Goal: Task Accomplishment & Management: Use online tool/utility

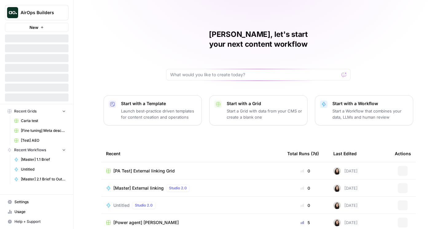
click at [65, 12] on icon "Workspace: AirOps Builders" at bounding box center [63, 13] width 6 height 6
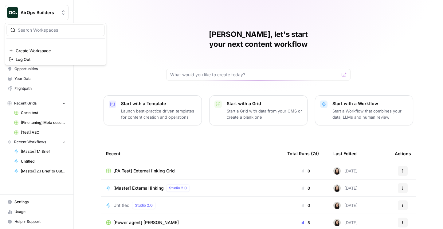
click at [106, 12] on div "Cindy, let's start your next content workflow Start with a Template Launch best…" at bounding box center [258, 146] width 369 height 293
click at [27, 51] on span "Browse" at bounding box center [39, 49] width 51 height 6
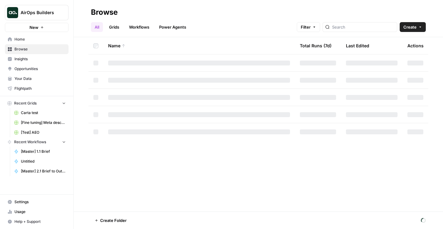
click at [34, 56] on link "Insights" at bounding box center [37, 59] width 64 height 10
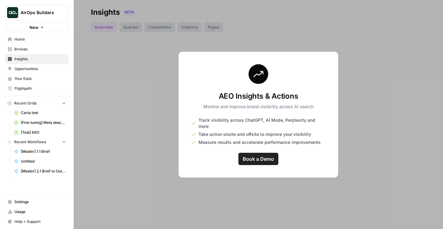
click at [34, 78] on span "Your Data" at bounding box center [39, 79] width 51 height 6
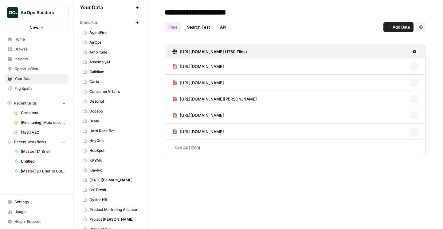
scroll to position [6, 0]
click at [115, 119] on span "Drata" at bounding box center [113, 121] width 49 height 6
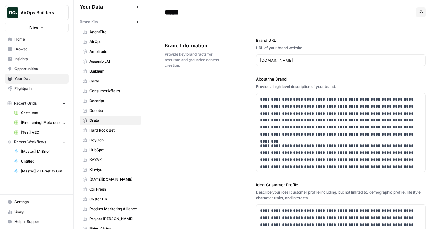
click at [110, 105] on link "Descript" at bounding box center [110, 101] width 61 height 10
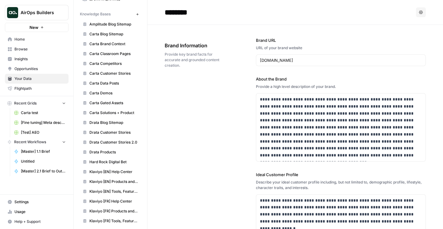
scroll to position [281, 0]
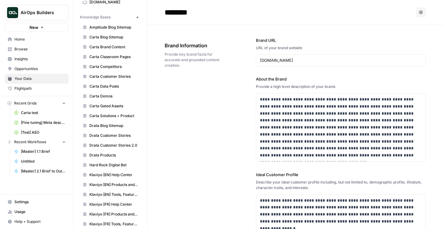
click at [115, 124] on span "Drata Blog Sitemap" at bounding box center [113, 126] width 49 height 6
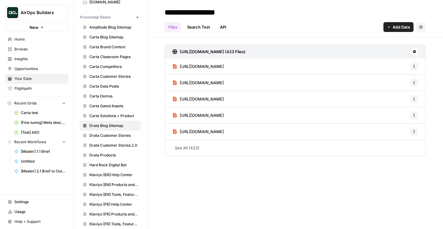
click at [224, 66] on span "https://drata.com/blog/ai-risk-assessment-how-to-identify-and-address-emerging-…" at bounding box center [202, 66] width 44 height 6
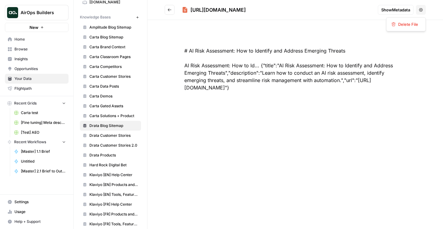
click at [420, 12] on button "Options" at bounding box center [421, 10] width 10 height 10
click at [397, 8] on span "Show Metadata" at bounding box center [395, 10] width 29 height 6
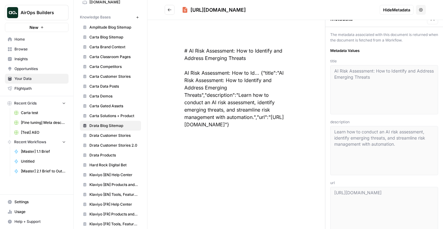
scroll to position [21, 0]
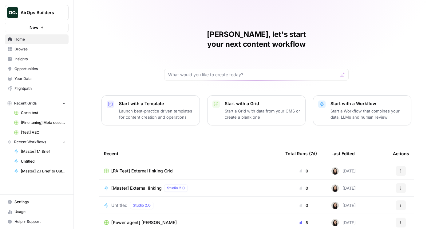
click at [43, 48] on span "Browse" at bounding box center [39, 49] width 51 height 6
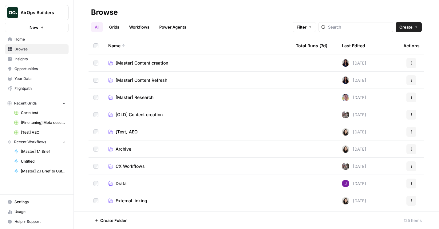
click at [22, 203] on span "Settings" at bounding box center [39, 202] width 51 height 6
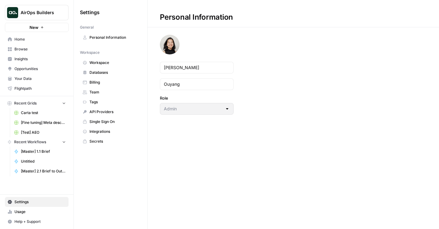
click at [101, 88] on link "Team" at bounding box center [110, 92] width 61 height 10
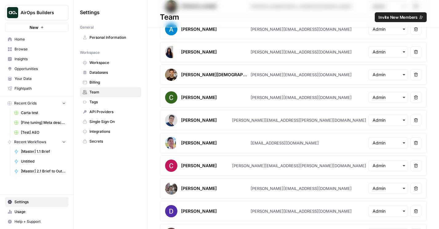
scroll to position [374, 0]
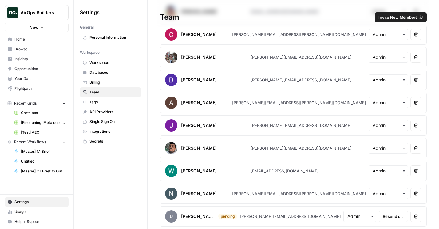
click at [29, 45] on link "Browse" at bounding box center [37, 49] width 64 height 10
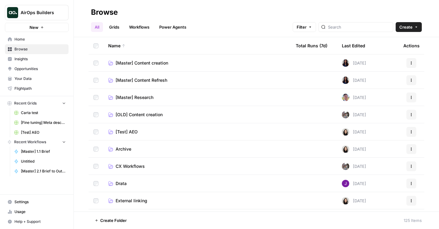
click at [114, 25] on link "Grids" at bounding box center [114, 27] width 18 height 10
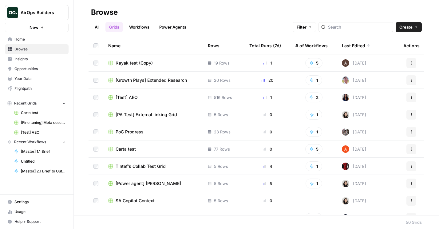
click at [97, 28] on link "All" at bounding box center [97, 27] width 12 height 10
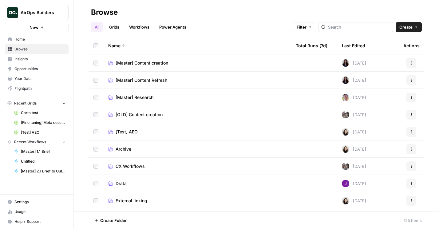
click at [417, 26] on icon "button" at bounding box center [416, 27] width 4 height 4
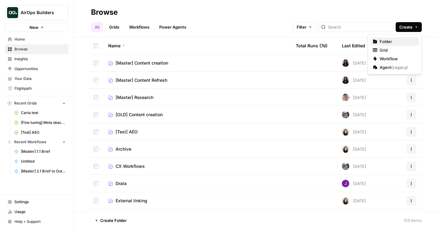
click at [388, 42] on span "Folder" at bounding box center [397, 41] width 34 height 6
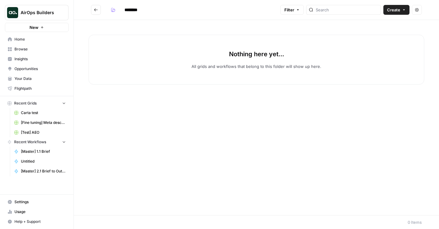
click at [129, 9] on input "********" at bounding box center [139, 10] width 34 height 10
type input "**********"
click at [189, 23] on div "Nothing here yet... All grids and workflows that belong to this folder will sho…" at bounding box center [256, 117] width 365 height 195
click at [393, 14] on button "Create" at bounding box center [396, 10] width 26 height 10
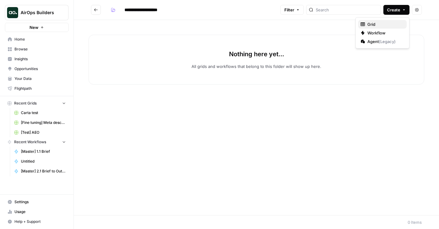
click at [382, 24] on span "Grid" at bounding box center [384, 24] width 34 height 6
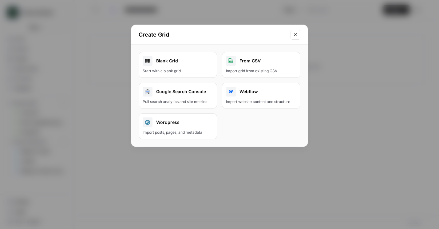
click at [180, 69] on div "Start with a blank grid" at bounding box center [178, 71] width 70 height 6
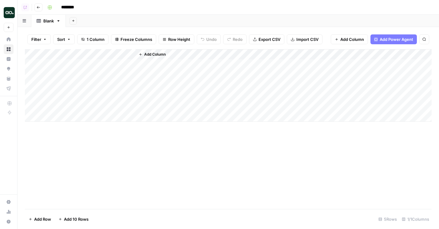
click at [74, 9] on input "********" at bounding box center [75, 7] width 34 height 10
type input "***"
click at [63, 52] on div "Add Column" at bounding box center [228, 85] width 407 height 73
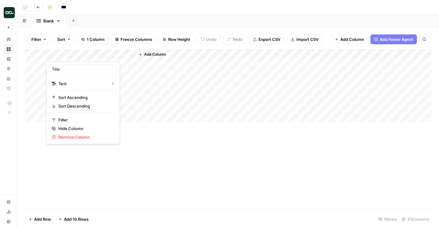
click at [63, 52] on div at bounding box center [90, 55] width 89 height 12
click at [70, 68] on input "Title" at bounding box center [83, 69] width 62 height 6
type input "question"
click at [146, 54] on span "Add Column" at bounding box center [155, 55] width 22 height 6
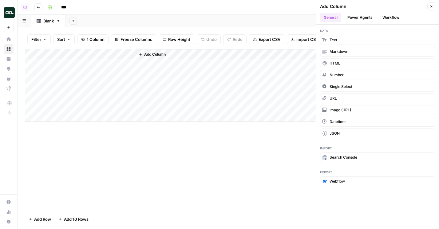
click at [94, 54] on div "Add Column" at bounding box center [228, 85] width 407 height 73
click at [90, 69] on input "Title" at bounding box center [83, 69] width 62 height 6
type input "question"
click at [153, 52] on span "Add Column" at bounding box center [155, 55] width 22 height 6
click at [343, 51] on span "Markdown" at bounding box center [339, 52] width 19 height 6
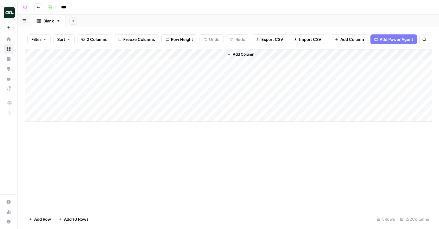
click at [189, 57] on div "Add Column" at bounding box center [228, 85] width 407 height 73
click at [166, 66] on input "New Column" at bounding box center [171, 69] width 62 height 6
type input "answer"
click at [98, 64] on div "Add Column" at bounding box center [228, 85] width 407 height 73
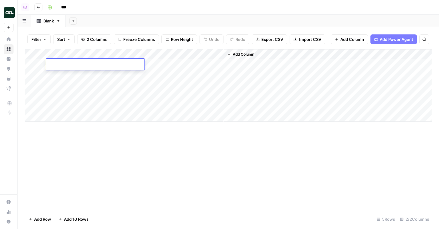
click at [107, 62] on textarea at bounding box center [95, 65] width 98 height 9
paste textarea "**********"
type textarea "**********"
click at [163, 65] on div "Add Column" at bounding box center [228, 85] width 407 height 73
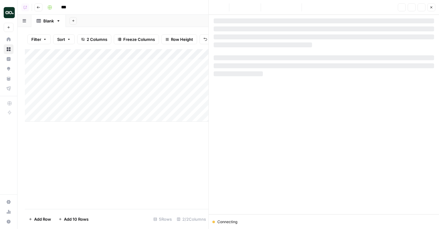
click at [346, 65] on div at bounding box center [324, 65] width 220 height 5
click at [300, 45] on div at bounding box center [263, 44] width 98 height 5
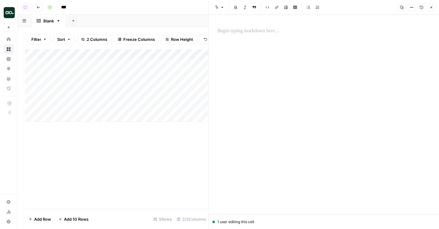
click at [289, 31] on p at bounding box center [323, 31] width 213 height 8
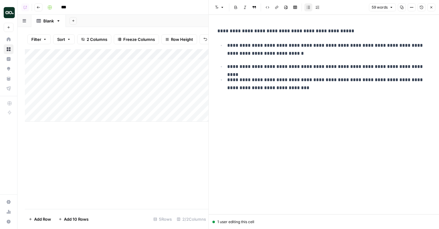
click at [434, 8] on button "Close" at bounding box center [431, 7] width 8 height 8
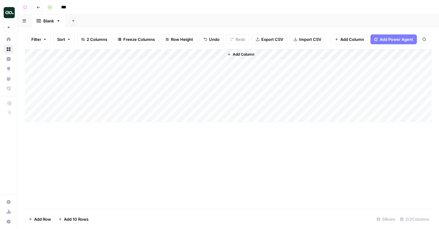
click at [75, 73] on div "Add Column" at bounding box center [228, 85] width 407 height 73
type textarea "**********"
click at [199, 74] on div "Add Column" at bounding box center [228, 85] width 407 height 73
click at [194, 76] on div "Add Column" at bounding box center [228, 85] width 407 height 73
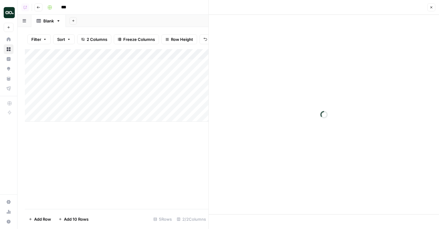
click at [309, 54] on div at bounding box center [324, 114] width 230 height 199
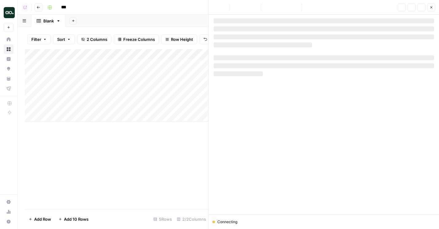
click at [242, 37] on div at bounding box center [324, 36] width 220 height 5
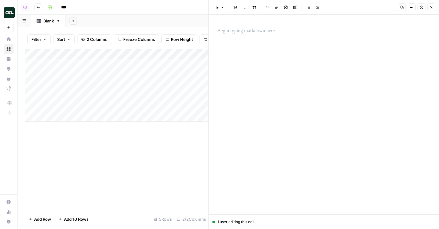
click at [236, 31] on p at bounding box center [323, 31] width 213 height 8
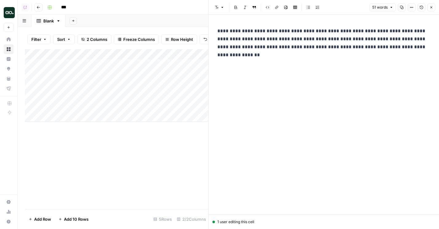
click at [254, 100] on p at bounding box center [323, 106] width 213 height 16
click at [230, 66] on p at bounding box center [323, 72] width 213 height 16
click at [276, 64] on p at bounding box center [323, 72] width 213 height 16
click at [270, 55] on p "**********" at bounding box center [323, 43] width 213 height 32
click at [392, 50] on p "**********" at bounding box center [323, 39] width 213 height 24
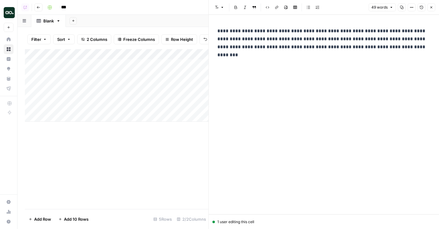
click at [432, 10] on button "Close" at bounding box center [431, 7] width 8 height 8
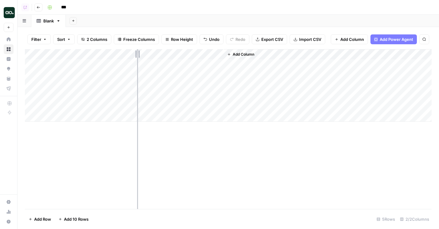
drag, startPoint x: 137, startPoint y: 54, endPoint x: 184, endPoint y: 54, distance: 46.4
click at [184, 54] on div "Add Column" at bounding box center [228, 85] width 407 height 73
drag, startPoint x: 183, startPoint y: 54, endPoint x: 160, endPoint y: 54, distance: 22.7
click at [160, 54] on div "Add Column" at bounding box center [228, 85] width 407 height 73
click at [121, 85] on div "Add Column" at bounding box center [228, 85] width 407 height 73
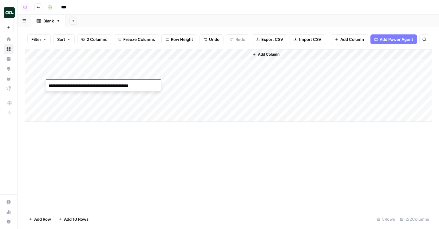
type textarea "**********"
click at [207, 84] on div "Add Column" at bounding box center [228, 85] width 407 height 73
click at [245, 85] on div "Add Column" at bounding box center [228, 85] width 407 height 73
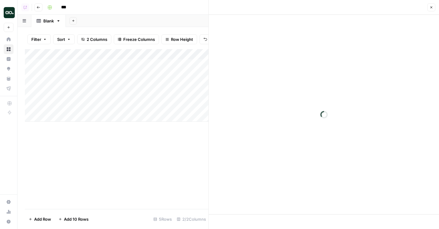
click at [290, 64] on div at bounding box center [324, 114] width 230 height 199
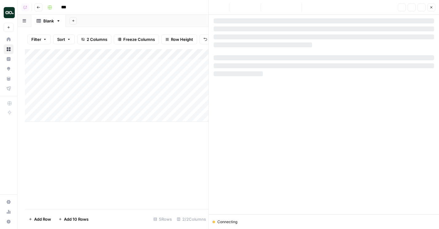
click at [254, 40] on div at bounding box center [324, 116] width 220 height 196
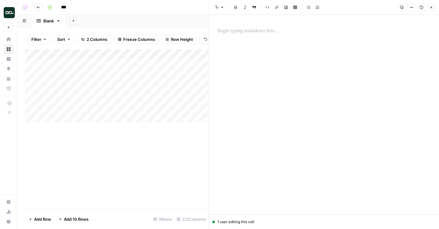
click at [234, 57] on div at bounding box center [324, 114] width 220 height 199
click at [234, 26] on div at bounding box center [324, 31] width 220 height 13
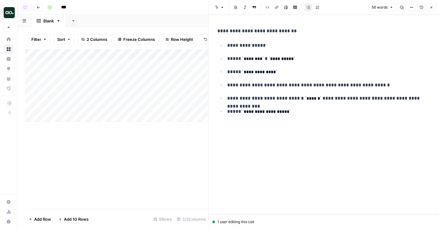
click at [431, 6] on icon "button" at bounding box center [431, 8] width 4 height 4
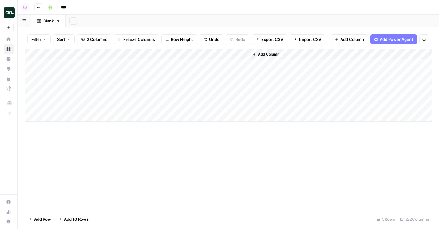
click at [194, 89] on div "Add Column" at bounding box center [228, 85] width 407 height 73
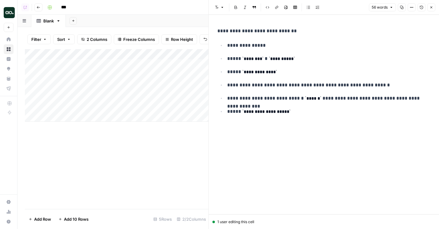
click at [431, 6] on icon "button" at bounding box center [431, 8] width 4 height 4
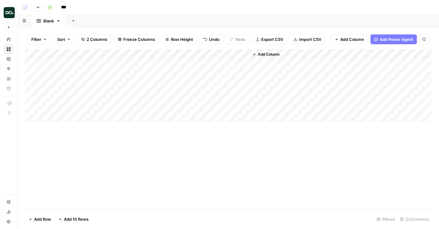
click at [36, 6] on button "Go back" at bounding box center [38, 7] width 8 height 8
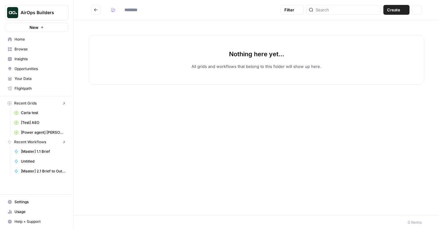
type input "**********"
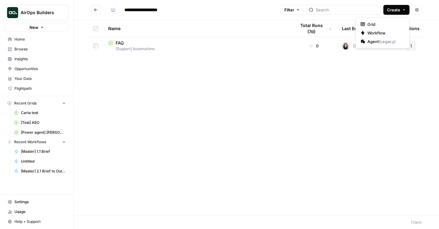
click at [405, 12] on button "Create" at bounding box center [396, 10] width 26 height 10
click at [377, 23] on span "Grid" at bounding box center [384, 24] width 34 height 6
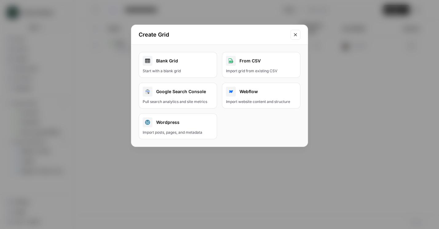
click at [191, 59] on div "Blank Grid" at bounding box center [178, 61] width 70 height 10
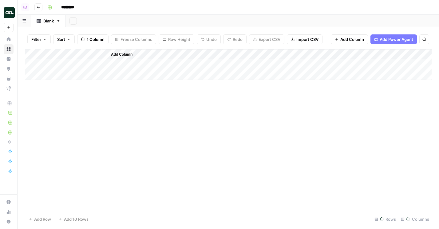
click at [78, 5] on input "********" at bounding box center [75, 7] width 34 height 10
type input "*"
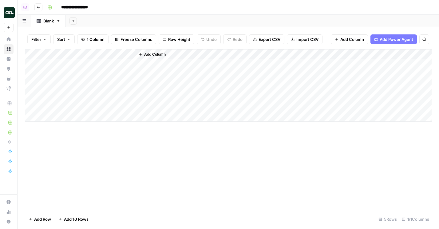
type input "**********"
click at [133, 12] on div "**********" at bounding box center [239, 7] width 388 height 10
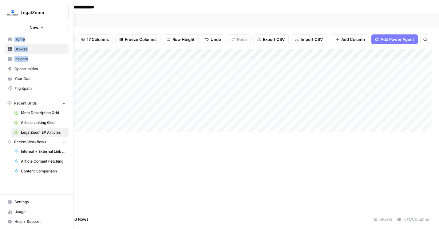
click at [7, 205] on link "Settings" at bounding box center [37, 202] width 64 height 10
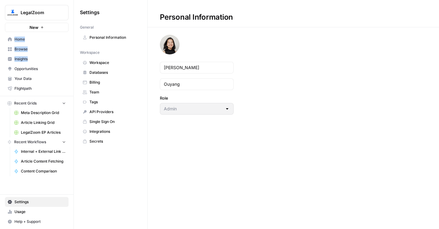
click at [97, 89] on link "Team" at bounding box center [110, 92] width 61 height 10
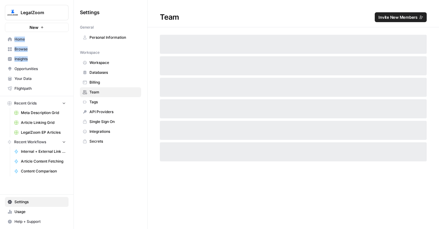
click at [95, 83] on span "Billing" at bounding box center [113, 83] width 49 height 6
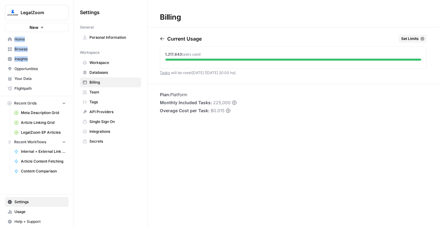
click at [408, 41] on span "Set Limits" at bounding box center [410, 39] width 18 height 6
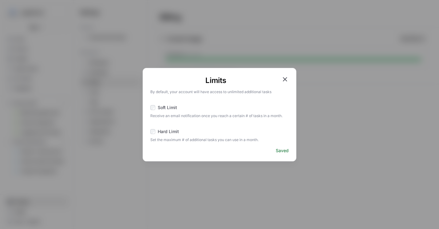
click at [303, 174] on div "Limits By default, your account will have access to unlimited additional tasks …" at bounding box center [219, 114] width 439 height 229
